Goal: Find specific page/section: Find specific page/section

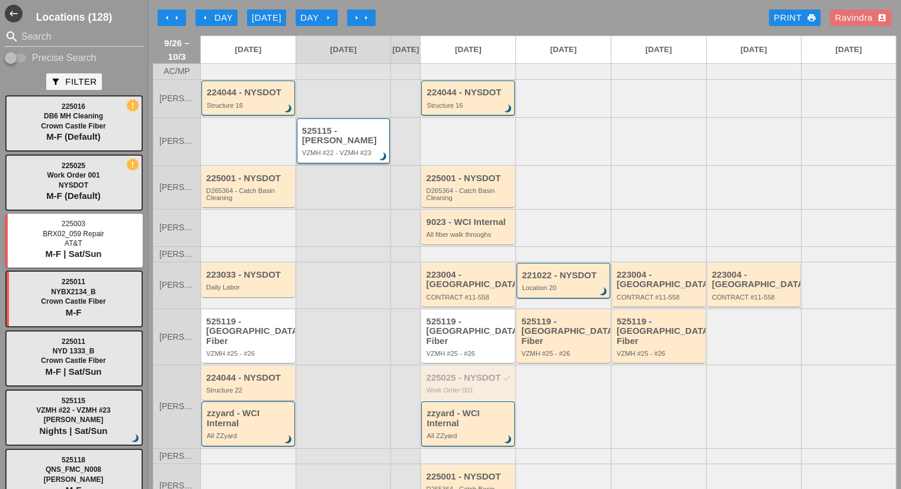
click at [333, 156] on div "525115 - Hugh O'Kane VZMH #22 - VZMH #23 brightness_3" at bounding box center [344, 141] width 85 height 31
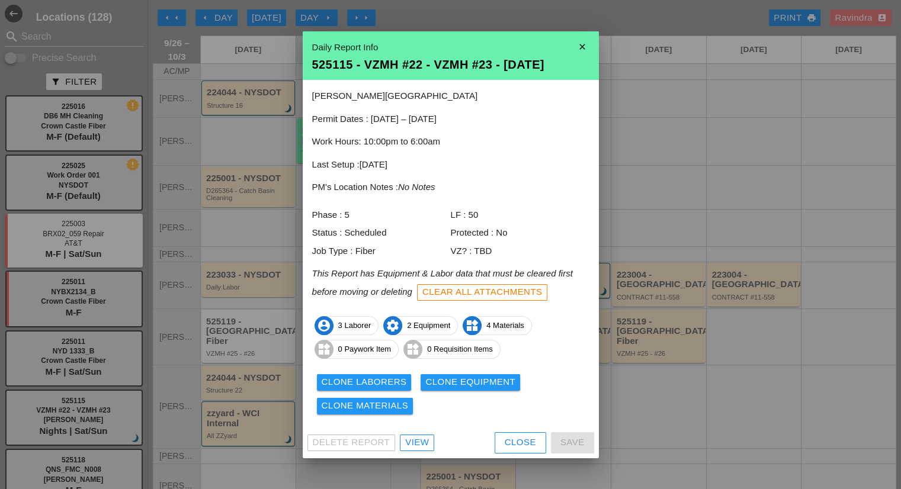
click at [424, 444] on div "View" at bounding box center [417, 443] width 24 height 14
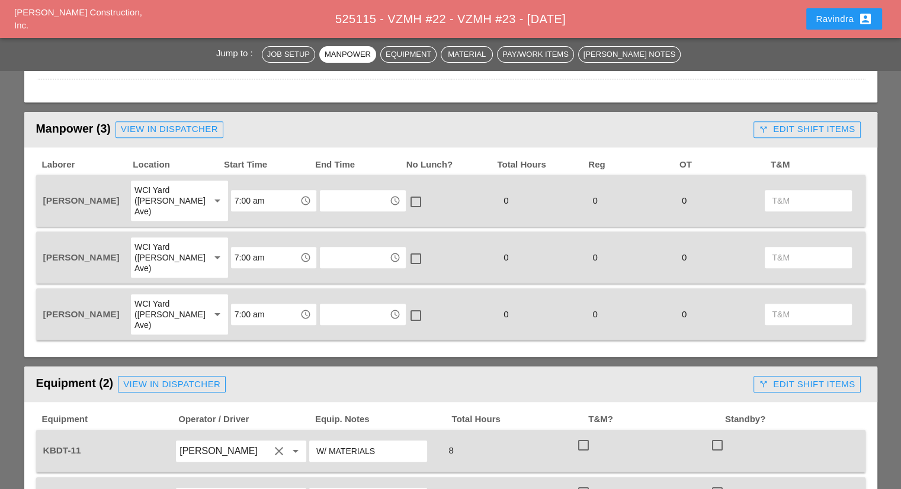
scroll to position [118, 0]
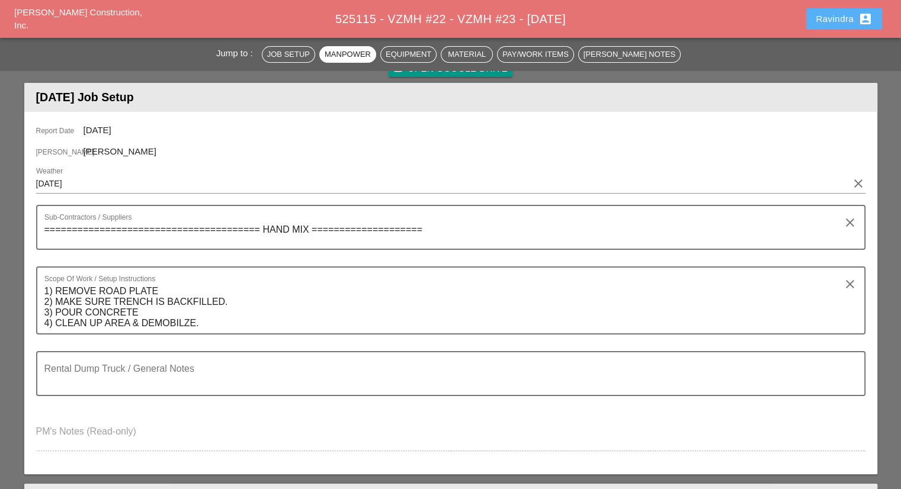
click at [832, 27] on button "Ravindra account_box" at bounding box center [844, 18] width 76 height 21
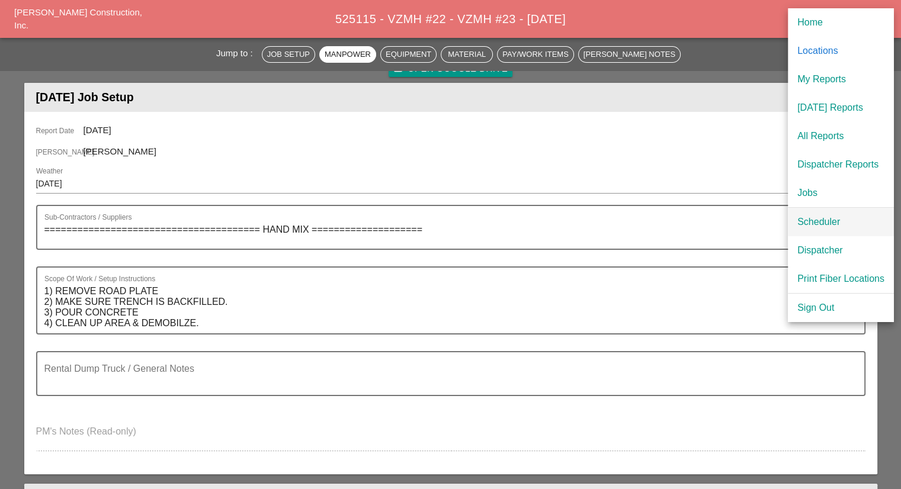
click at [814, 224] on div "Scheduler" at bounding box center [840, 222] width 87 height 14
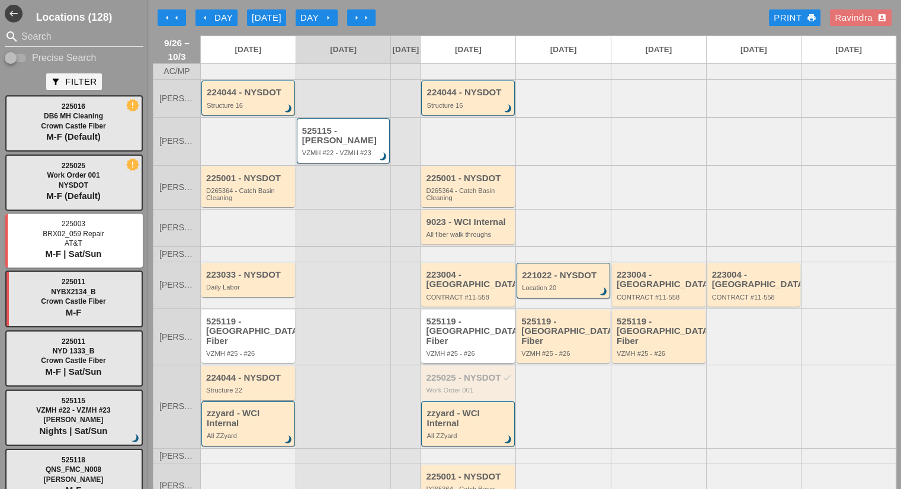
click at [460, 322] on div "525119 - [GEOGRAPHIC_DATA] Fiber" at bounding box center [469, 332] width 86 height 30
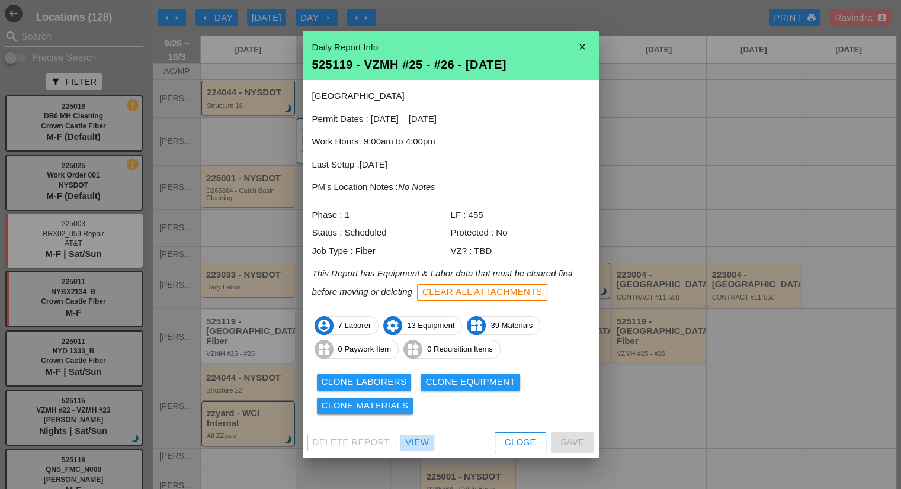
click at [411, 442] on div "View" at bounding box center [417, 443] width 24 height 14
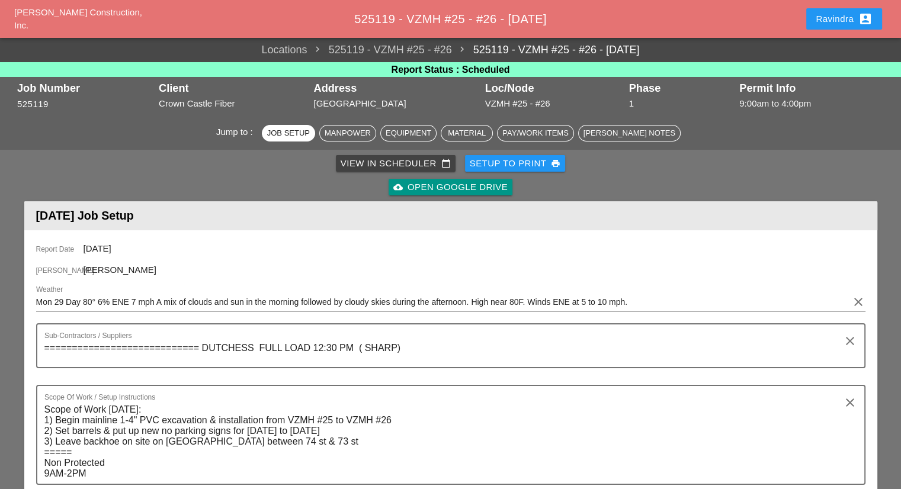
click at [153, 181] on div "cloud_upload Open Google Drive" at bounding box center [451, 187] width 848 height 24
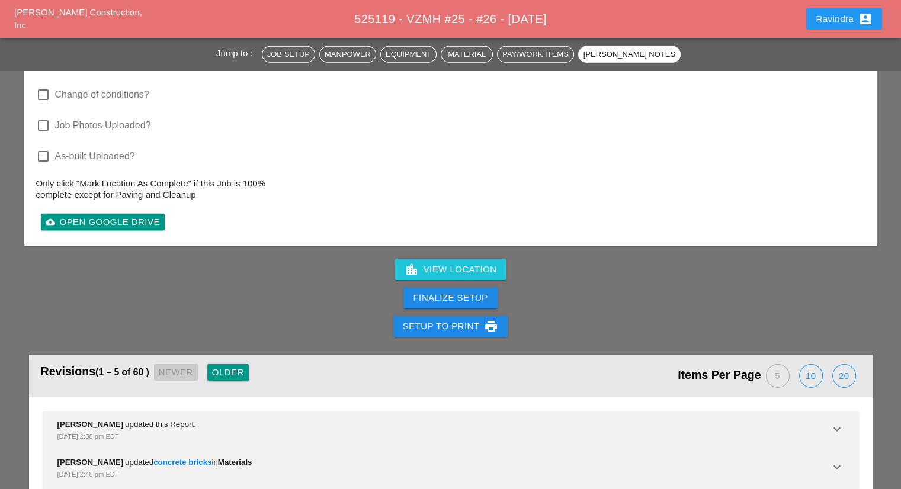
scroll to position [3787, 0]
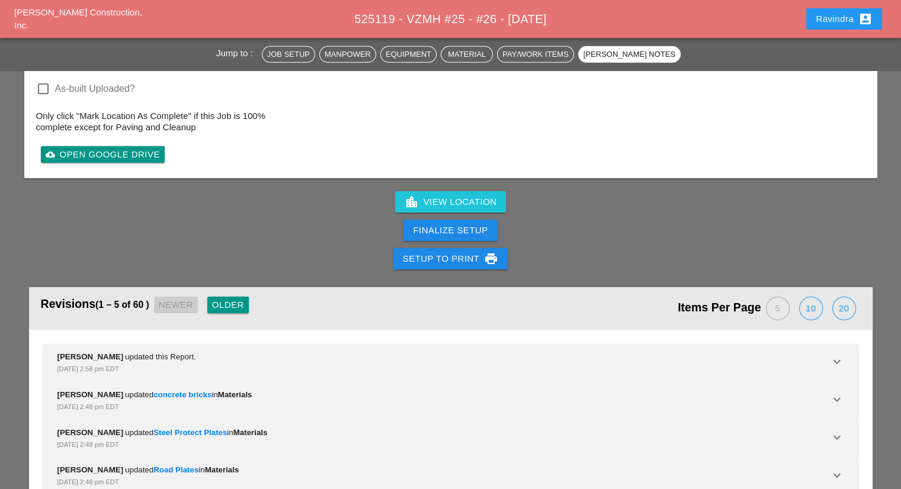
click at [217, 299] on div "Older" at bounding box center [228, 306] width 32 height 14
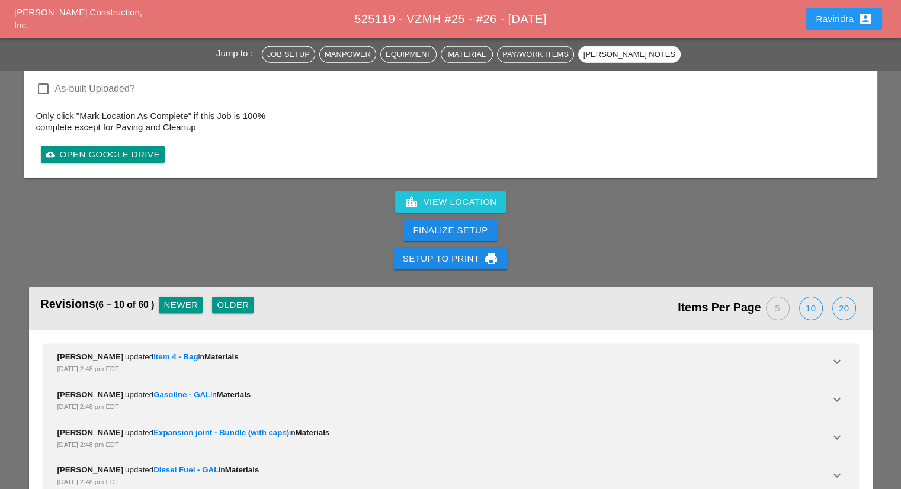
click at [217, 293] on div "Revisions (6 – 10 of 60 ) Newer Older" at bounding box center [246, 308] width 410 height 31
click at [222, 297] on button "Older" at bounding box center [232, 305] width 41 height 17
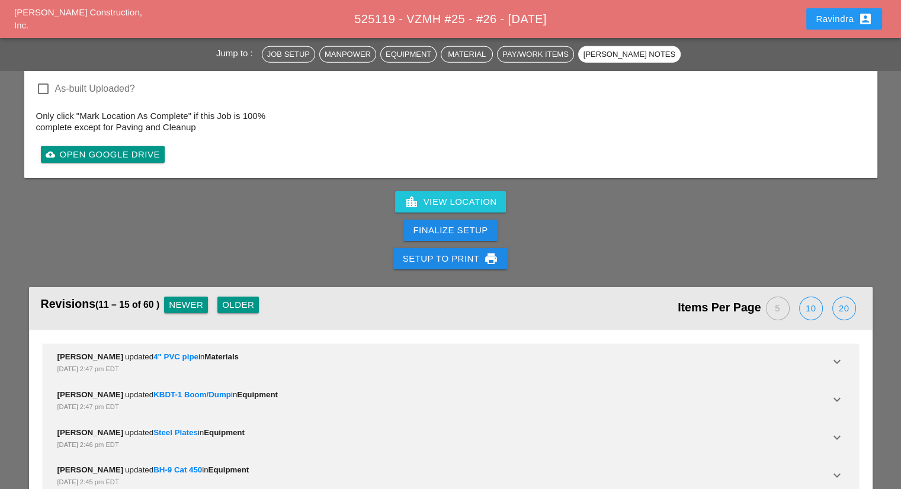
click at [222, 293] on div "Revisions (11 – 15 of 60 ) Newer Older" at bounding box center [246, 308] width 410 height 31
click at [224, 297] on button "Older" at bounding box center [237, 305] width 41 height 17
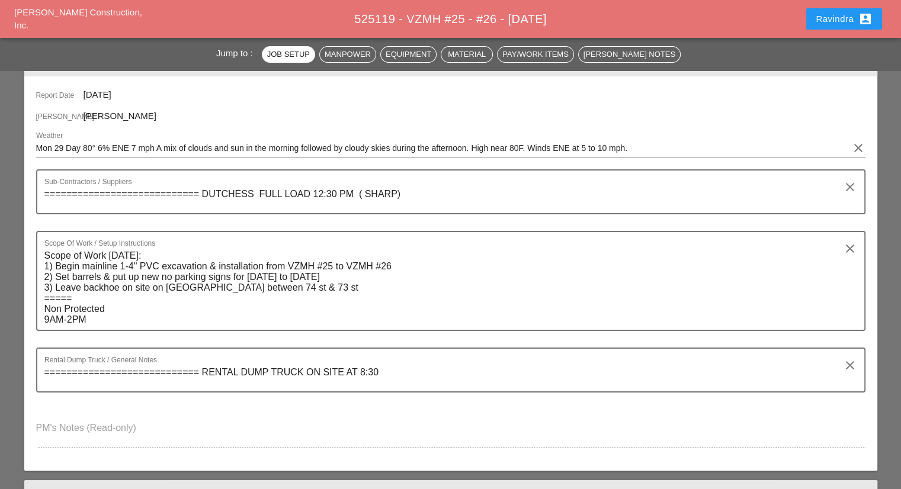
scroll to position [0, 0]
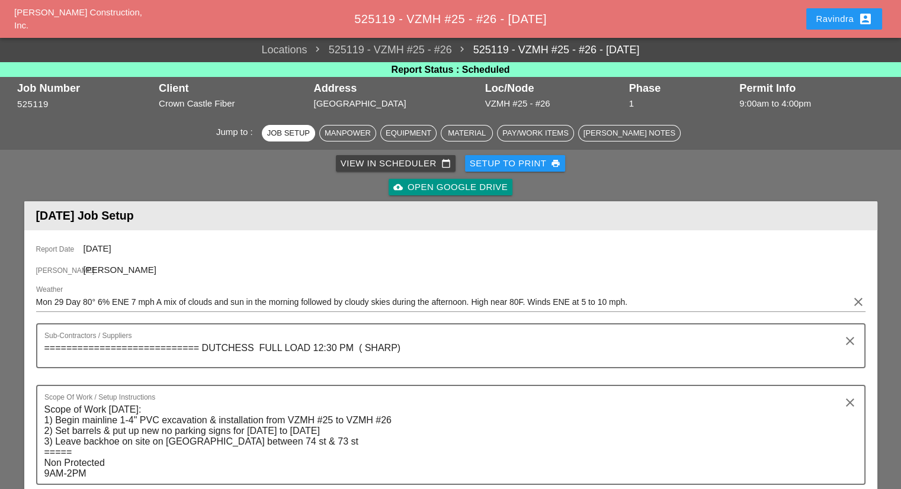
click at [829, 17] on div "Ravindra account_box" at bounding box center [844, 19] width 57 height 14
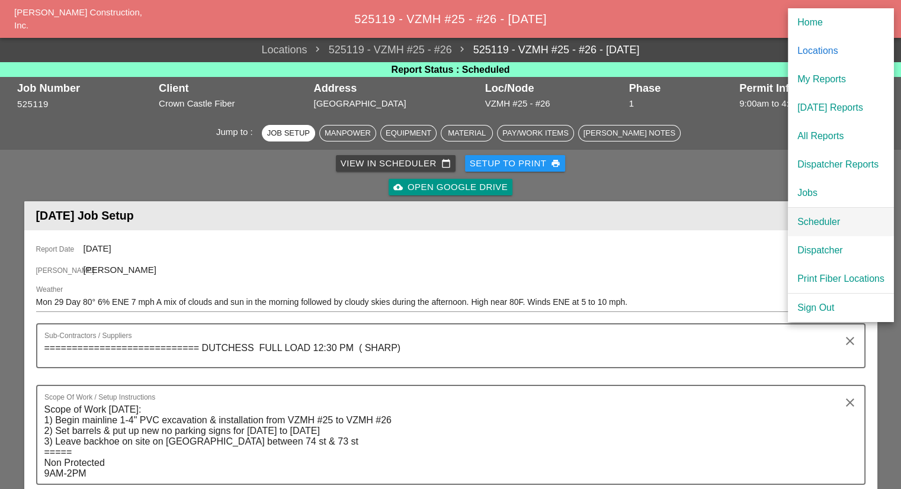
click at [816, 219] on div "Scheduler" at bounding box center [840, 222] width 87 height 14
